Goal: Task Accomplishment & Management: Use online tool/utility

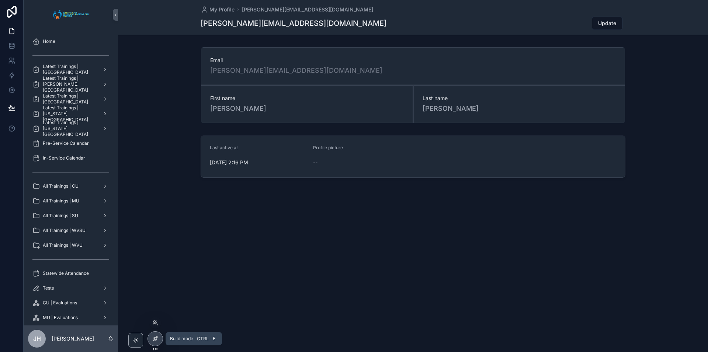
click at [159, 340] on div at bounding box center [155, 338] width 15 height 14
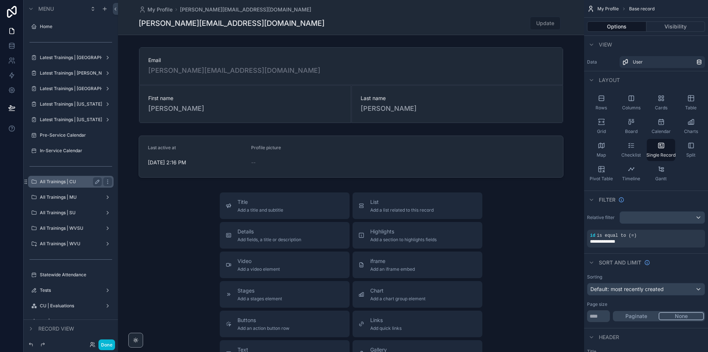
click at [64, 182] on label "All Trainings | CU" at bounding box center [69, 182] width 59 height 6
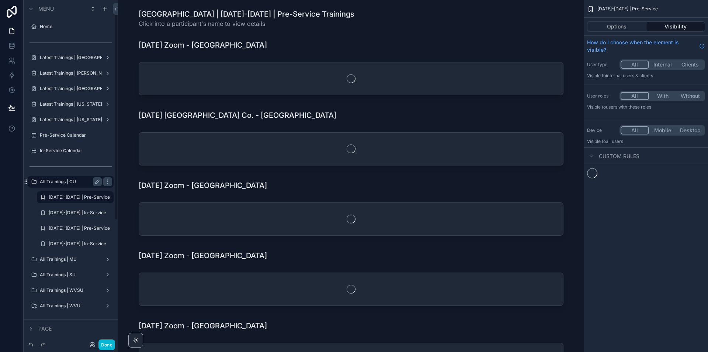
scroll to position [18, 0]
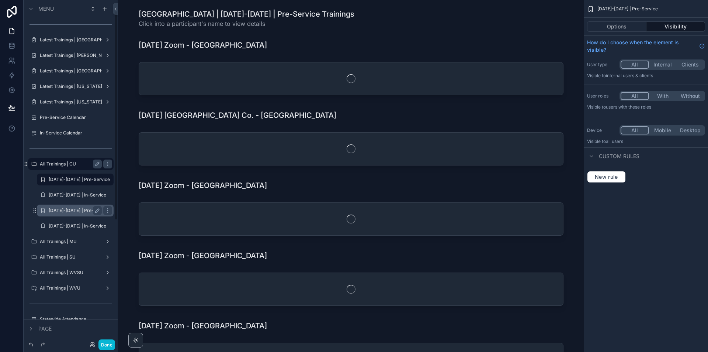
click at [66, 211] on label "[DATE]-[DATE] | Pre-Service" at bounding box center [75, 210] width 53 height 6
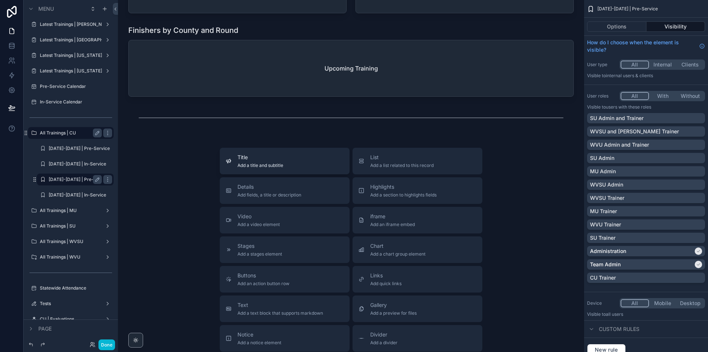
scroll to position [3675, 0]
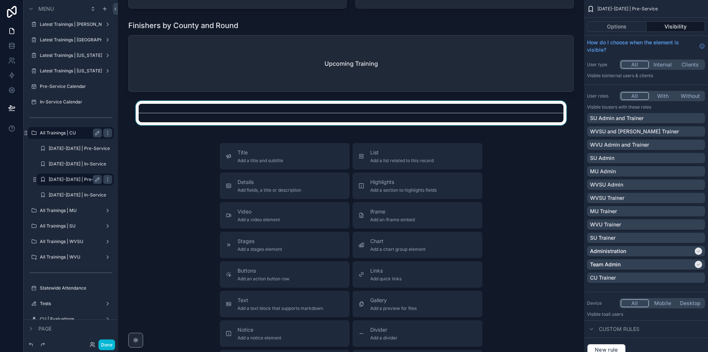
click at [259, 125] on div "scrollable content" at bounding box center [351, 113] width 454 height 24
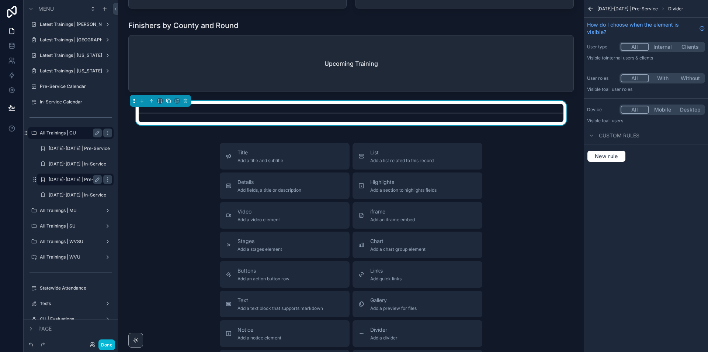
click at [169, 103] on icon "scrollable content" at bounding box center [168, 100] width 5 height 5
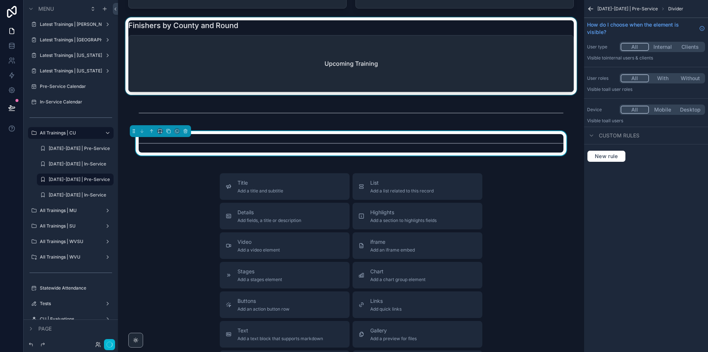
click at [220, 95] on div "scrollable content" at bounding box center [351, 55] width 454 height 77
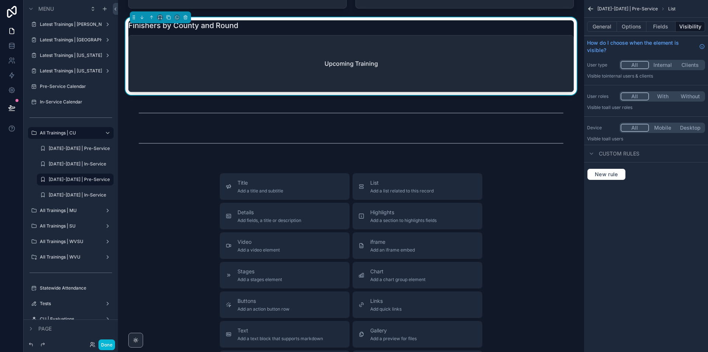
scroll to position [3565, 0]
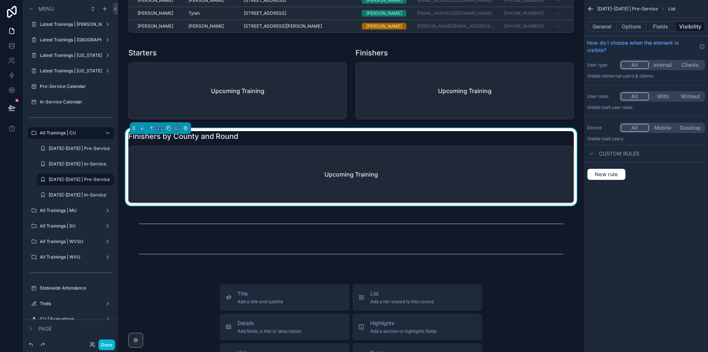
click at [168, 129] on icon "scrollable content" at bounding box center [168, 127] width 3 height 3
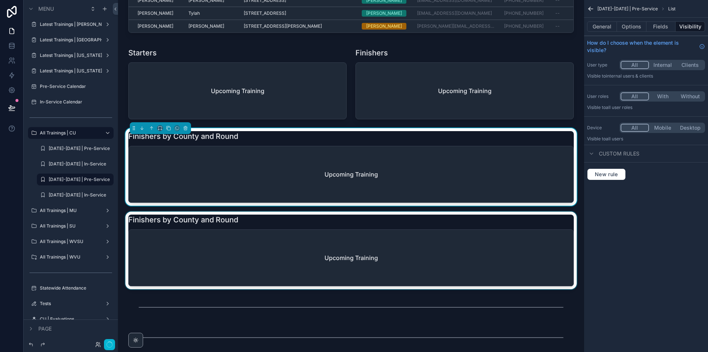
click at [160, 240] on div "Finishers by County and Round Upcoming Training" at bounding box center [351, 250] width 446 height 72
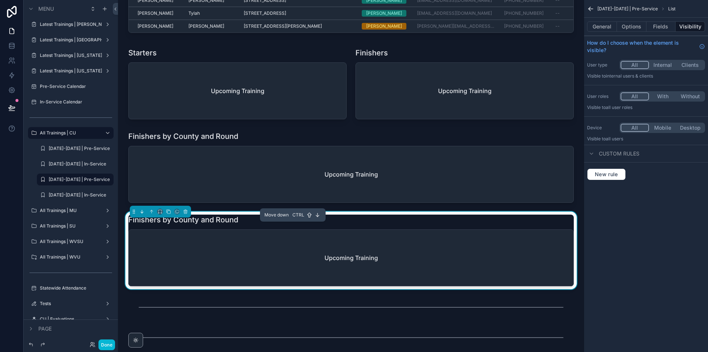
click at [143, 213] on icon "scrollable content" at bounding box center [142, 212] width 1 height 1
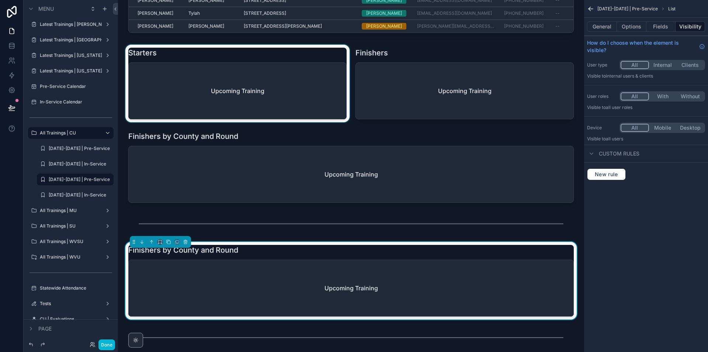
drag, startPoint x: 385, startPoint y: 62, endPoint x: 344, endPoint y: 63, distance: 40.6
click at [385, 62] on div "scrollable content" at bounding box center [464, 83] width 227 height 77
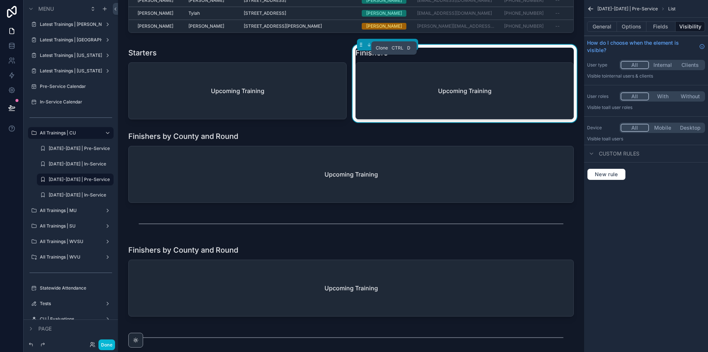
click at [395, 47] on icon "scrollable content" at bounding box center [395, 44] width 5 height 5
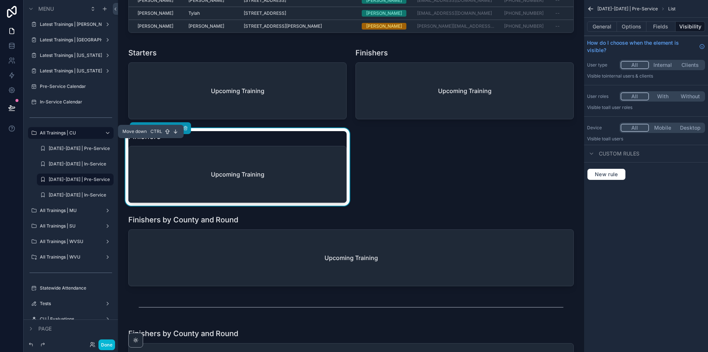
click at [139, 131] on icon "scrollable content" at bounding box center [141, 127] width 5 height 5
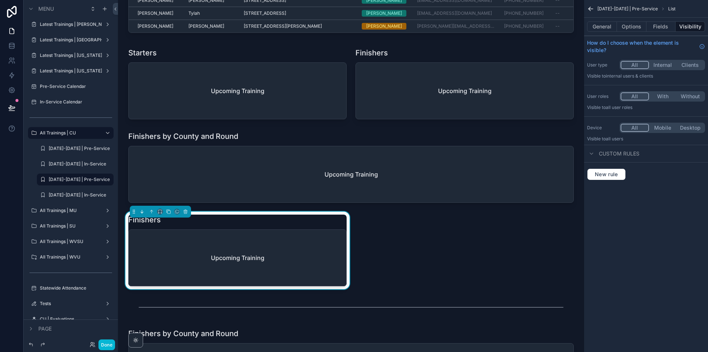
click at [143, 213] on icon "scrollable content" at bounding box center [142, 212] width 1 height 1
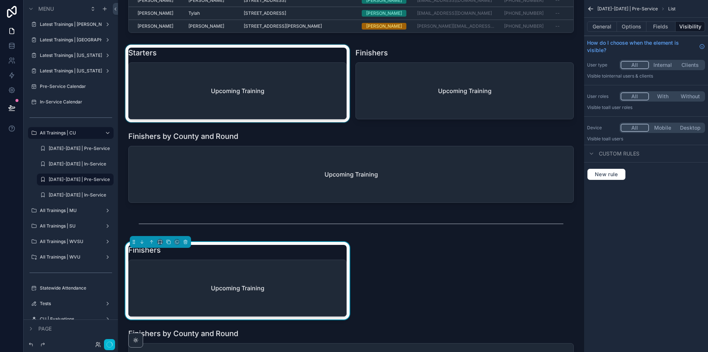
click at [189, 99] on div "scrollable content" at bounding box center [237, 83] width 227 height 77
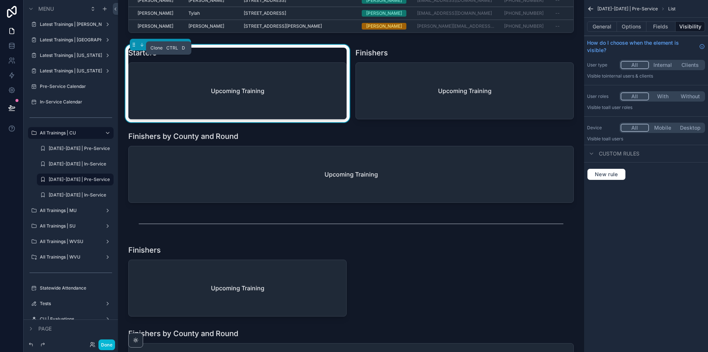
click at [167, 47] on icon "scrollable content" at bounding box center [168, 44] width 5 height 5
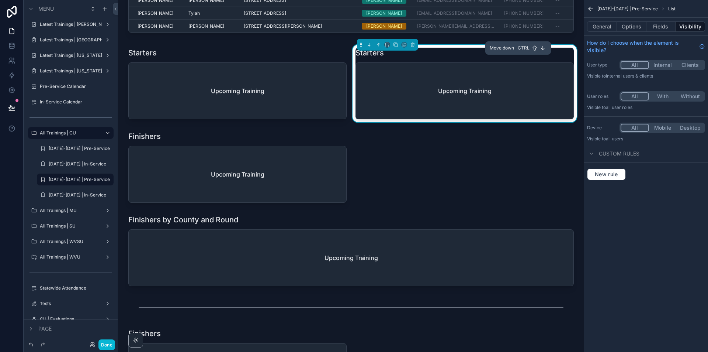
click at [367, 47] on icon "scrollable content" at bounding box center [369, 44] width 5 height 5
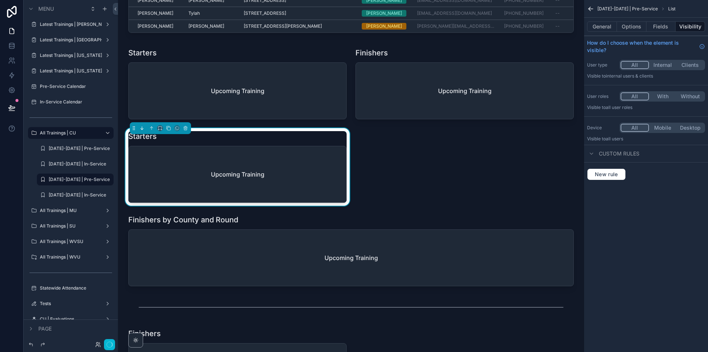
click at [144, 131] on icon "scrollable content" at bounding box center [141, 127] width 5 height 5
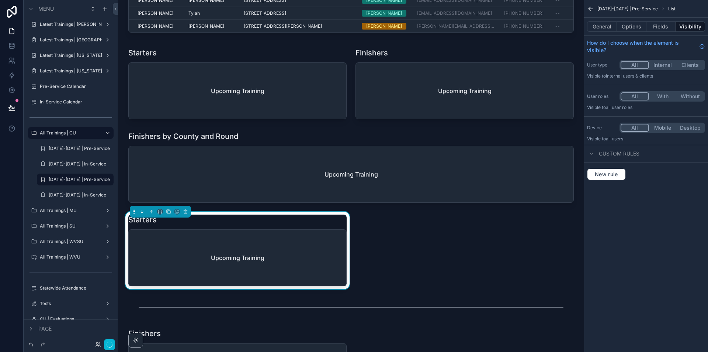
click at [141, 214] on icon "scrollable content" at bounding box center [141, 211] width 5 height 5
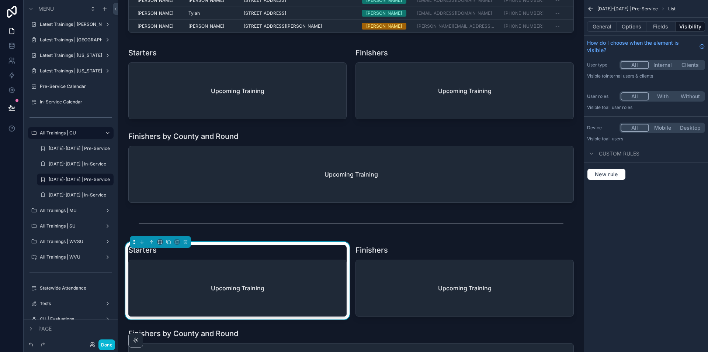
scroll to position [3380, 0]
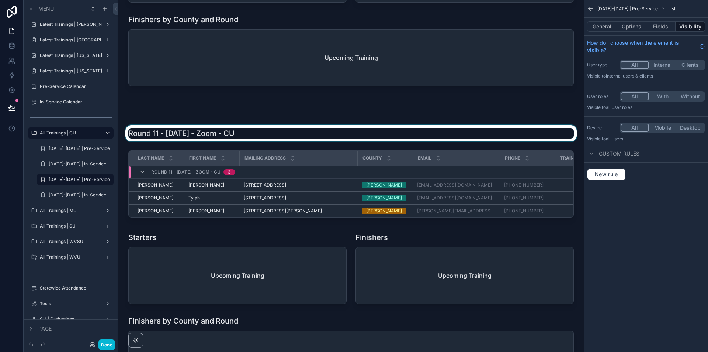
click at [290, 141] on div "scrollable content" at bounding box center [351, 133] width 454 height 16
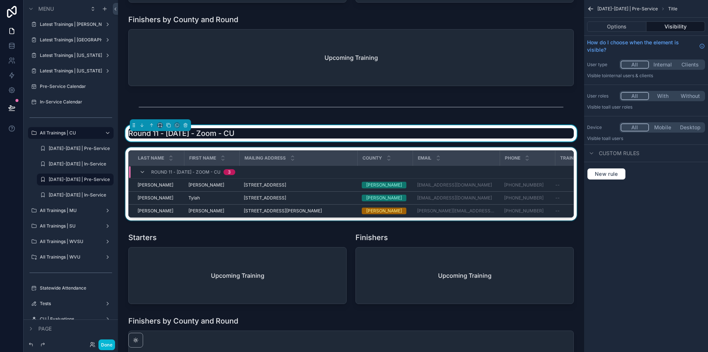
click at [294, 160] on div "scrollable content" at bounding box center [351, 185] width 454 height 76
click at [168, 150] on icon "scrollable content" at bounding box center [168, 147] width 5 height 5
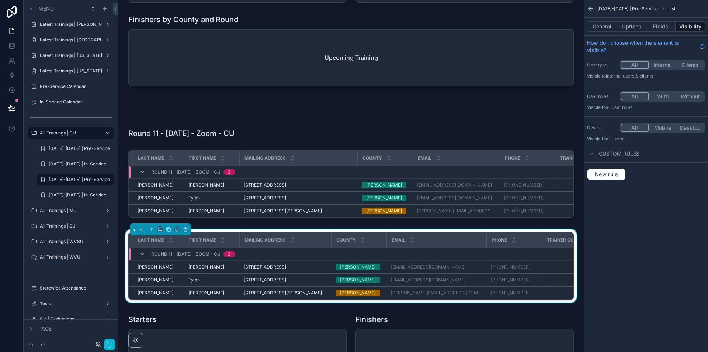
click at [142, 232] on icon "scrollable content" at bounding box center [141, 228] width 5 height 5
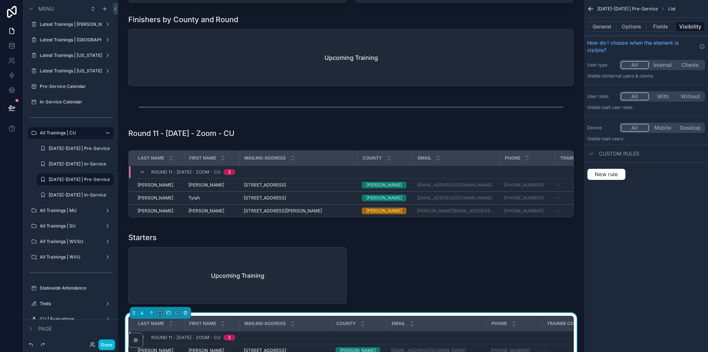
scroll to position [3528, 0]
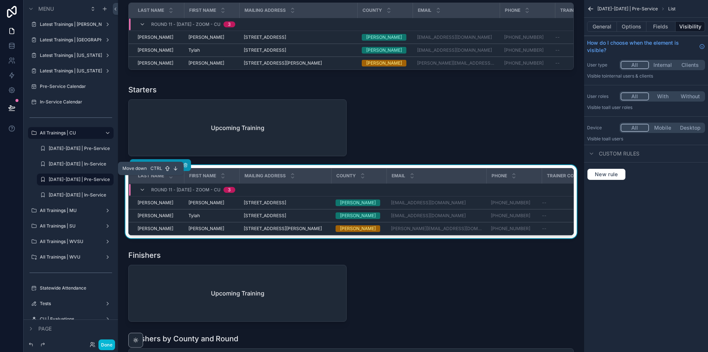
click at [143, 167] on icon "scrollable content" at bounding box center [141, 164] width 5 height 5
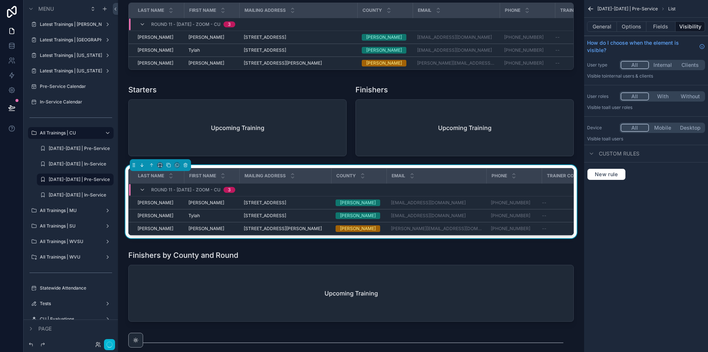
click at [141, 169] on button "scrollable content" at bounding box center [142, 165] width 8 height 8
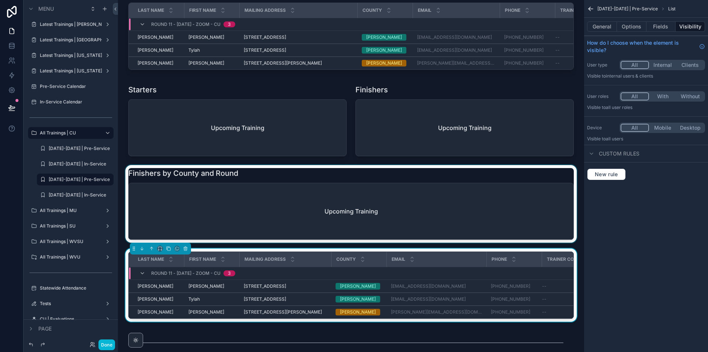
scroll to position [3675, 0]
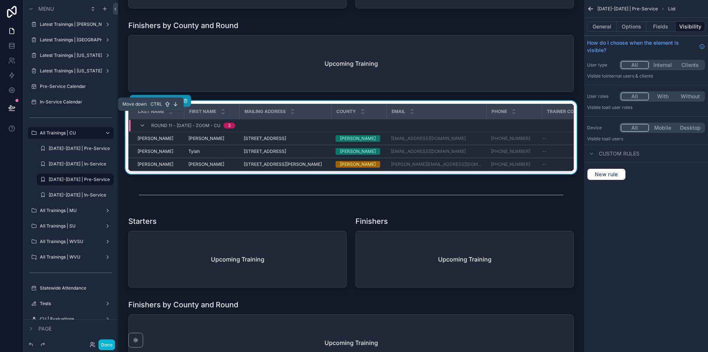
click at [144, 103] on icon "scrollable content" at bounding box center [141, 100] width 5 height 5
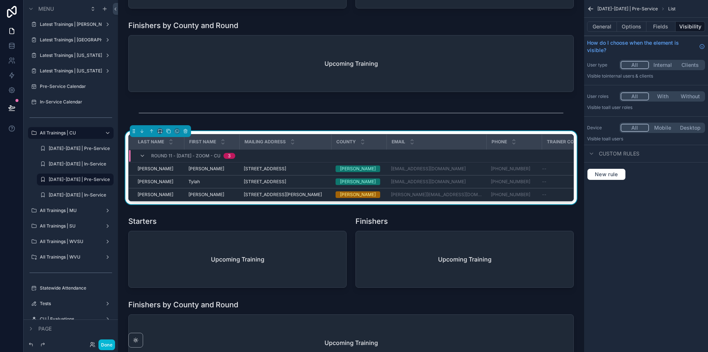
scroll to position [3860, 0]
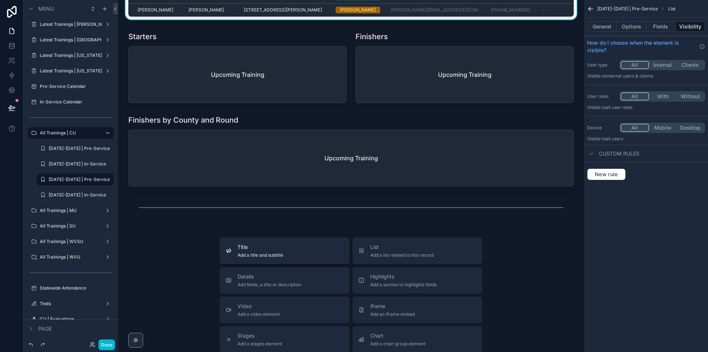
click at [284, 258] on div "Title Add a title and subtitle" at bounding box center [285, 250] width 118 height 15
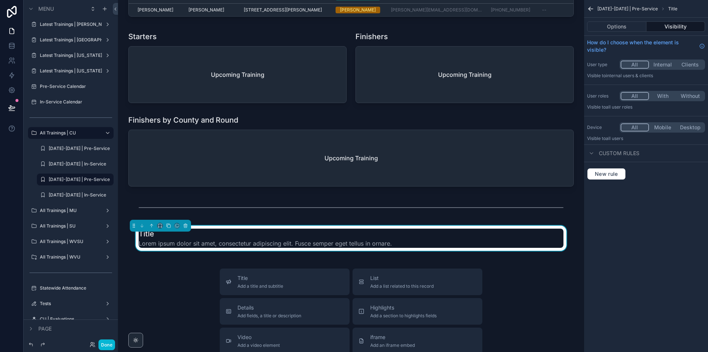
scroll to position [3940, 0]
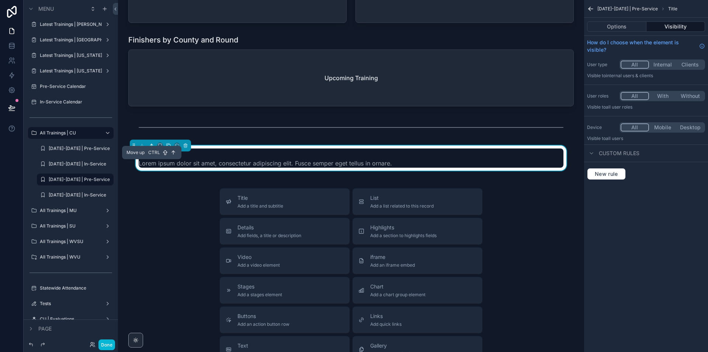
click at [152, 148] on icon "scrollable content" at bounding box center [151, 145] width 5 height 5
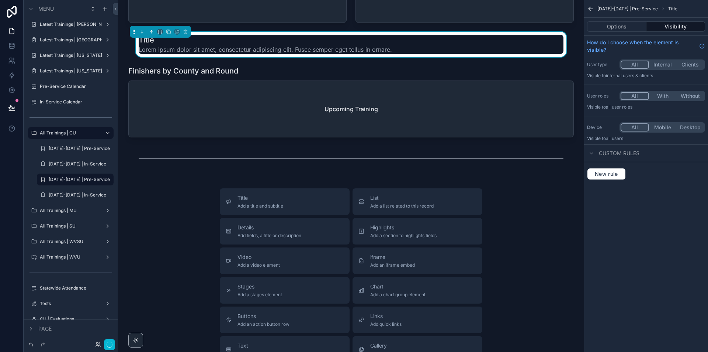
click at [152, 34] on icon "scrollable content" at bounding box center [151, 31] width 5 height 5
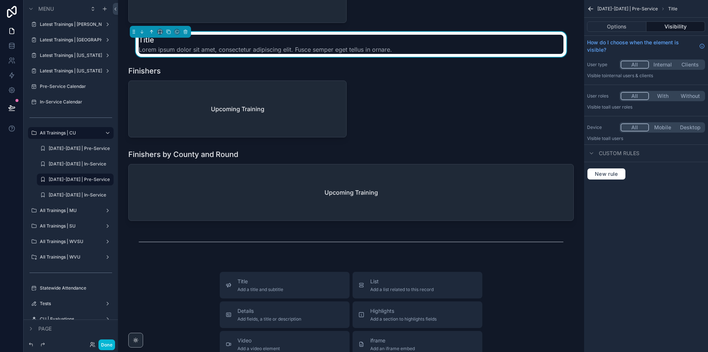
click at [151, 34] on icon "scrollable content" at bounding box center [151, 31] width 5 height 5
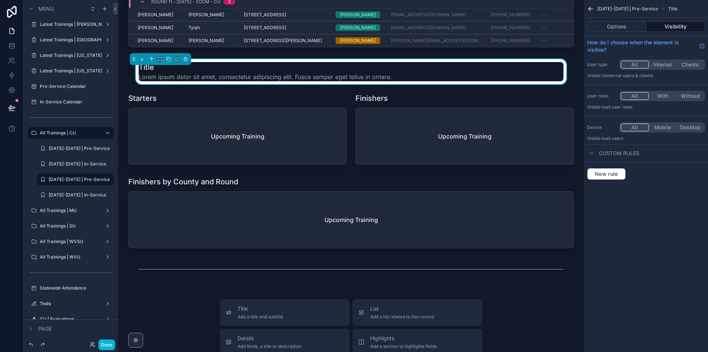
scroll to position [3718, 0]
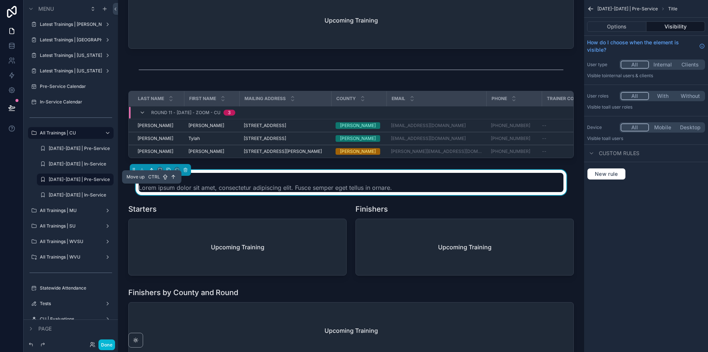
click at [150, 172] on icon "scrollable content" at bounding box center [151, 169] width 5 height 5
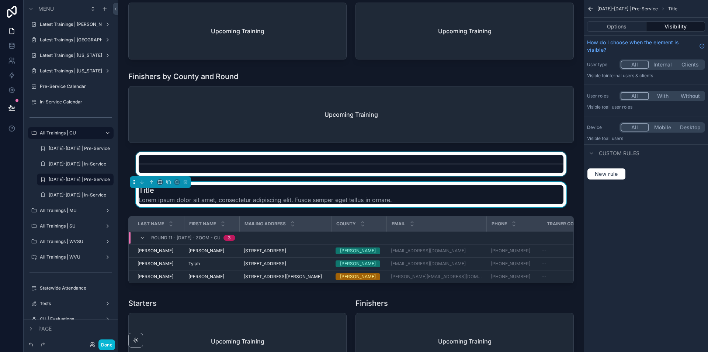
scroll to position [3645, 0]
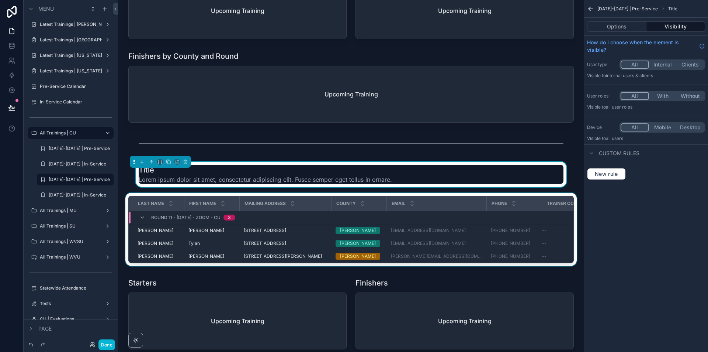
click at [481, 208] on div "scrollable content" at bounding box center [351, 231] width 454 height 76
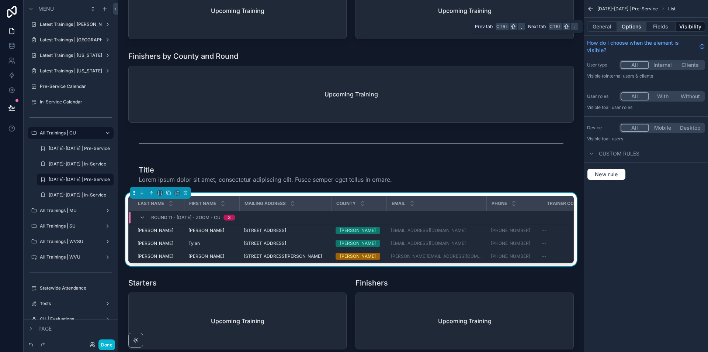
click at [634, 27] on button "Options" at bounding box center [632, 26] width 30 height 10
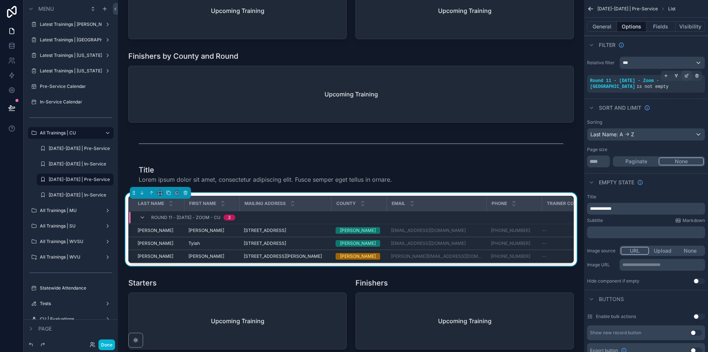
click at [686, 77] on icon "scrollable content" at bounding box center [687, 75] width 4 height 4
click at [498, 77] on span "Round 11 - [DATE] - Zoom - [GEOGRAPHIC_DATA]" at bounding box center [463, 79] width 120 height 7
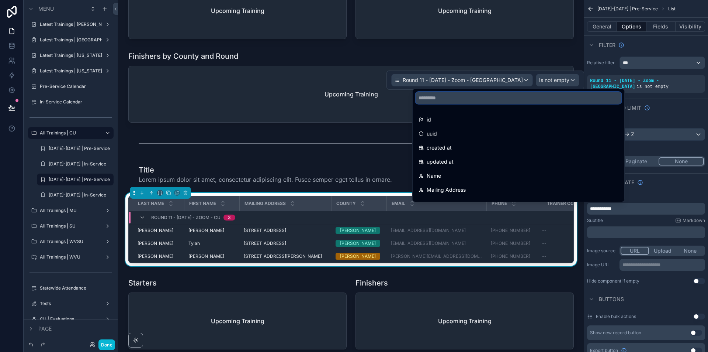
click at [475, 100] on input "text" at bounding box center [519, 98] width 206 height 12
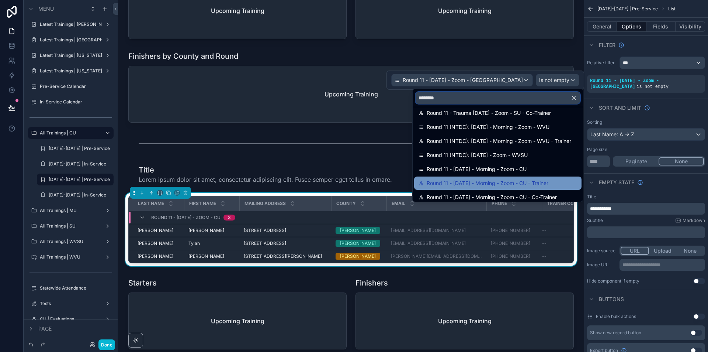
scroll to position [122, 0]
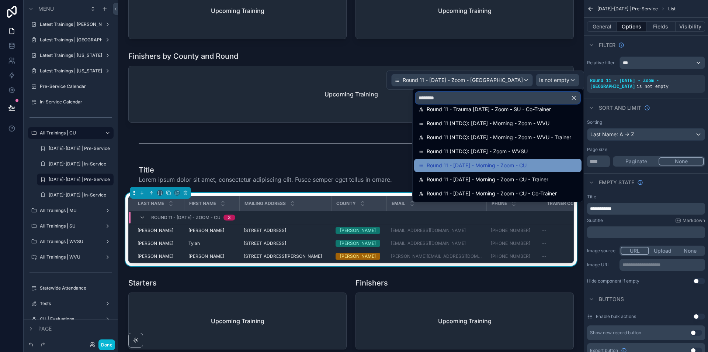
type input "********"
click at [496, 163] on span "Round 11 - [DATE] - Morning - Zoom - CU" at bounding box center [477, 165] width 100 height 9
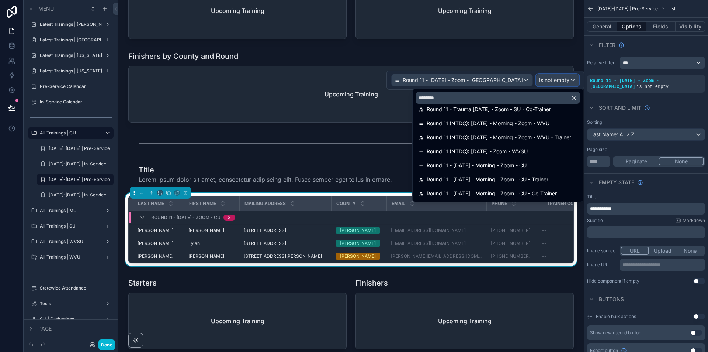
click at [571, 74] on div "Is not empty" at bounding box center [557, 80] width 43 height 12
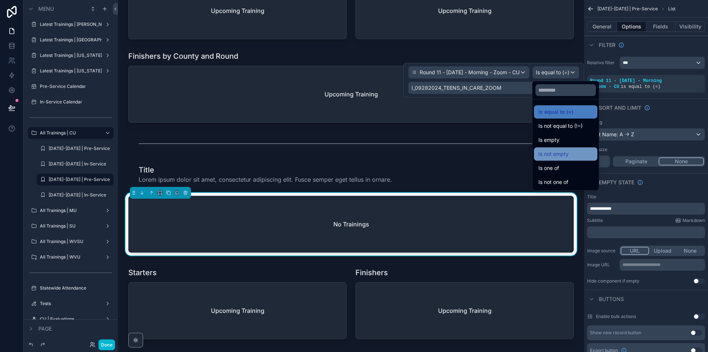
click at [572, 156] on div "Is not empty" at bounding box center [566, 153] width 55 height 9
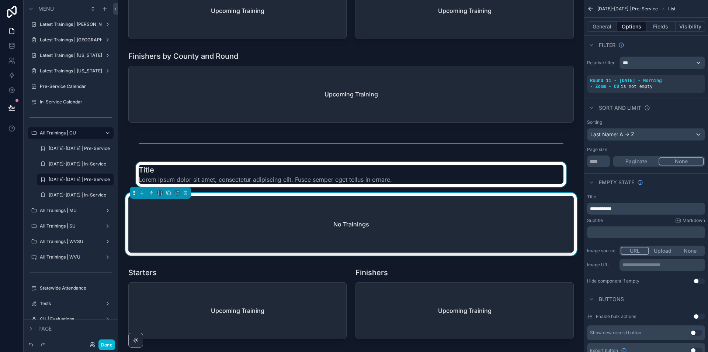
click at [293, 187] on div "scrollable content" at bounding box center [351, 174] width 454 height 25
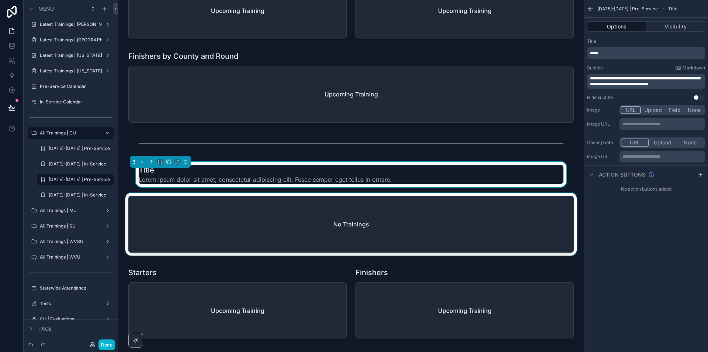
click at [418, 225] on div "scrollable content" at bounding box center [351, 226] width 454 height 66
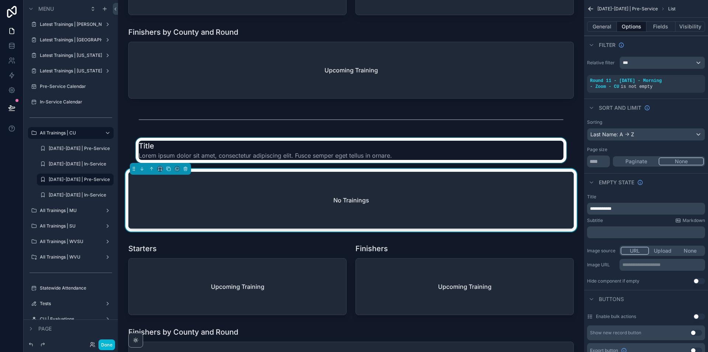
scroll to position [3681, 0]
